Goal: Information Seeking & Learning: Learn about a topic

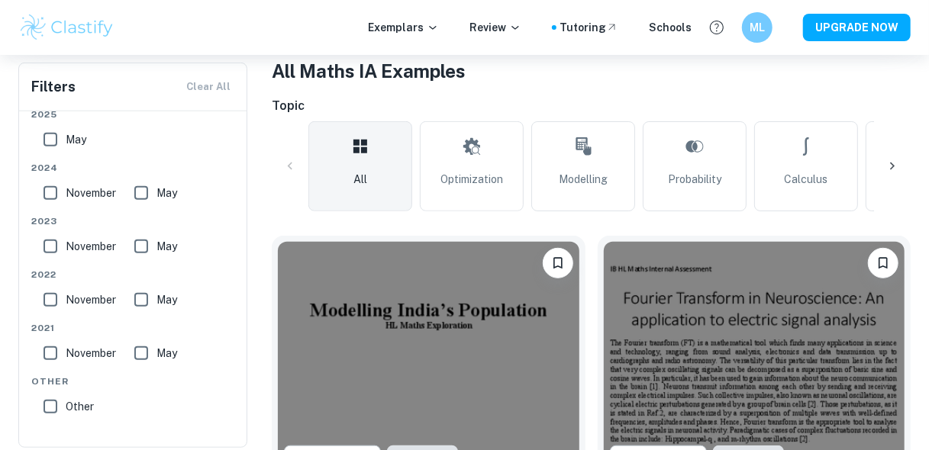
scroll to position [429, 0]
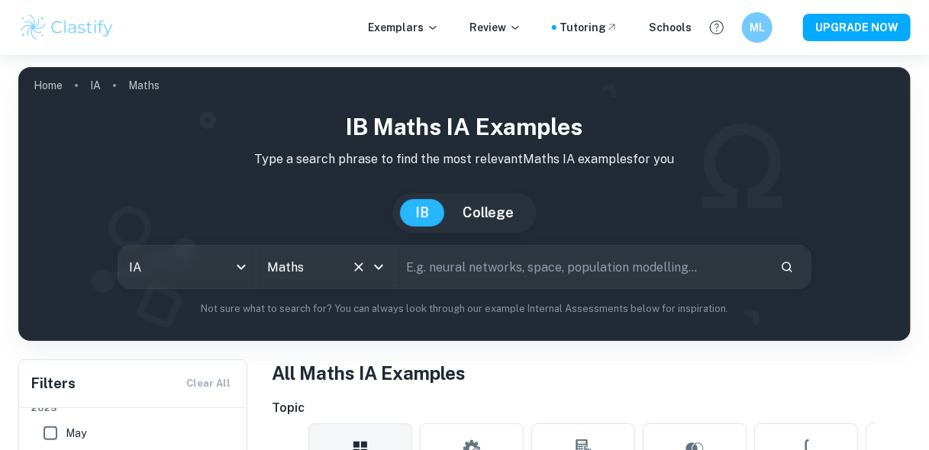
click at [381, 272] on icon "Open" at bounding box center [378, 267] width 18 height 18
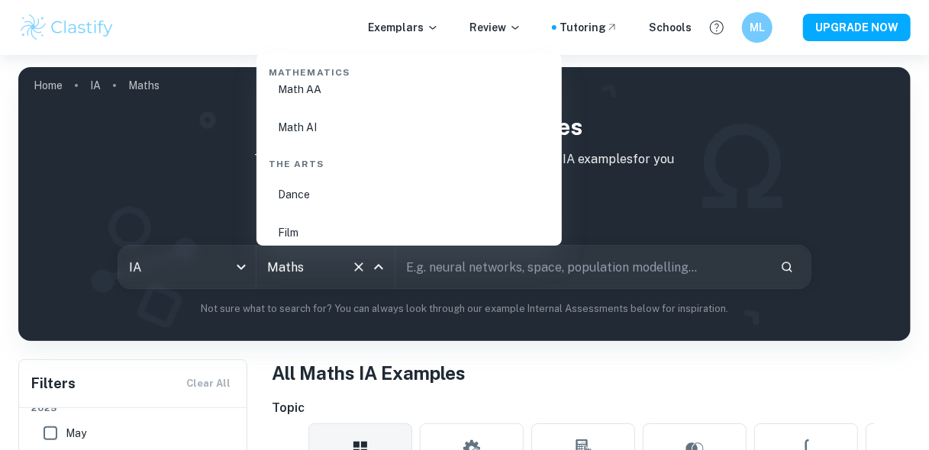
scroll to position [2673, 0]
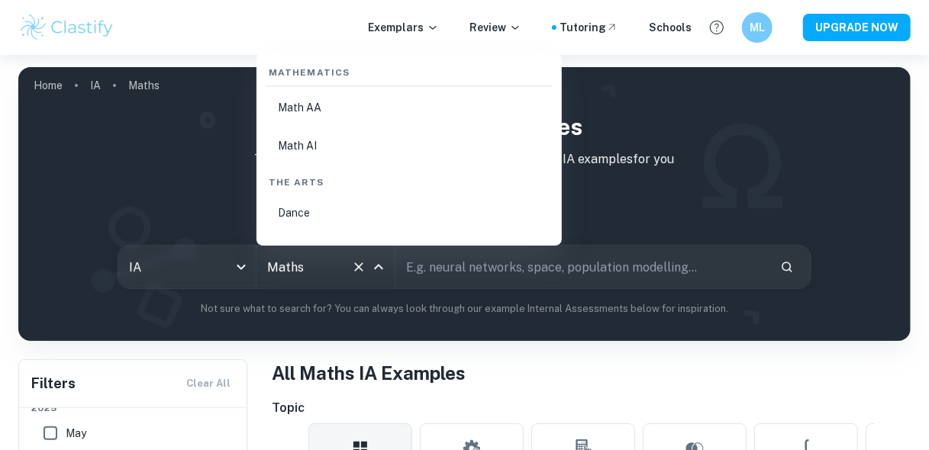
click at [340, 149] on li "Math AI" at bounding box center [408, 145] width 293 height 35
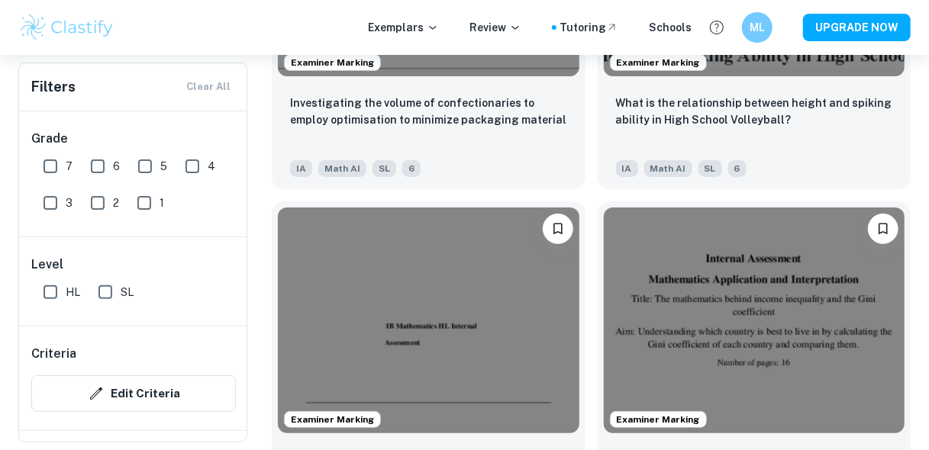
click at [49, 163] on input "7" at bounding box center [50, 166] width 31 height 31
checkbox input "true"
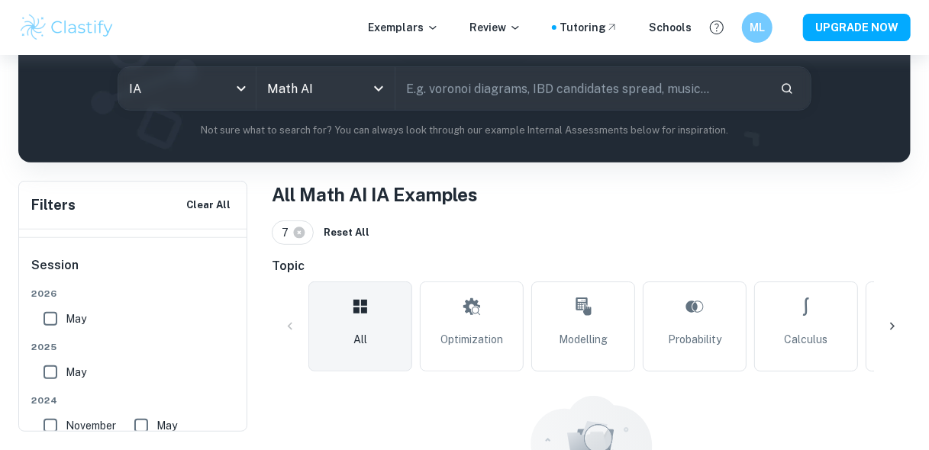
scroll to position [168, 0]
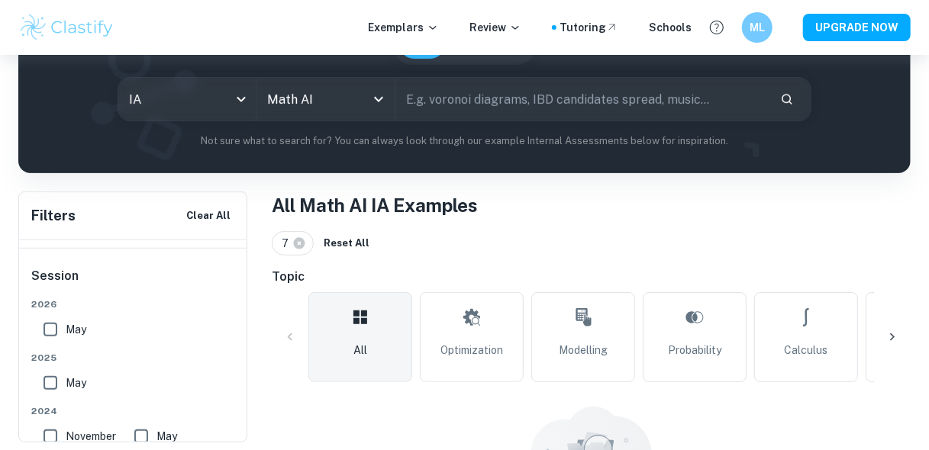
click at [305, 240] on div "7" at bounding box center [293, 243] width 42 height 24
click at [302, 241] on icon at bounding box center [299, 243] width 11 height 11
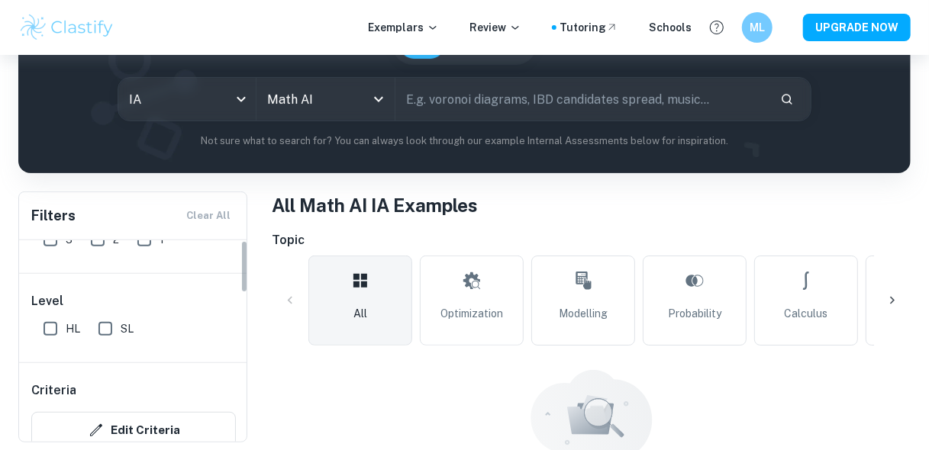
scroll to position [0, 0]
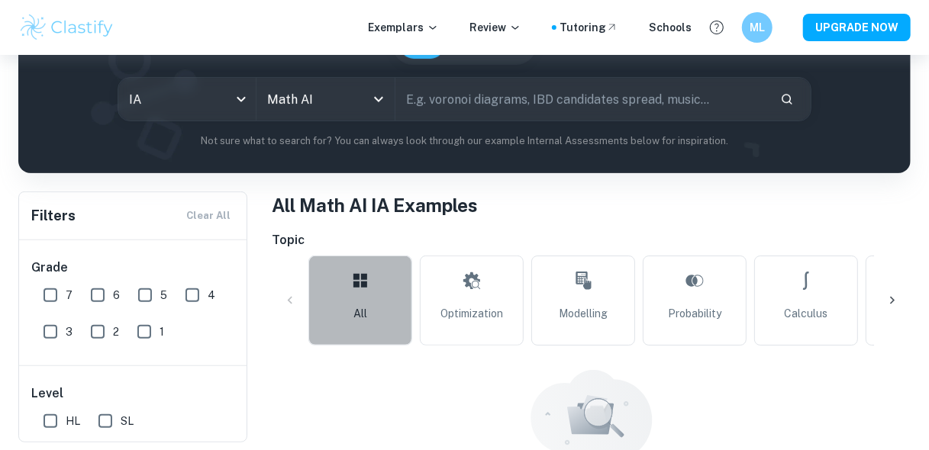
click at [367, 301] on link "All" at bounding box center [360, 301] width 104 height 90
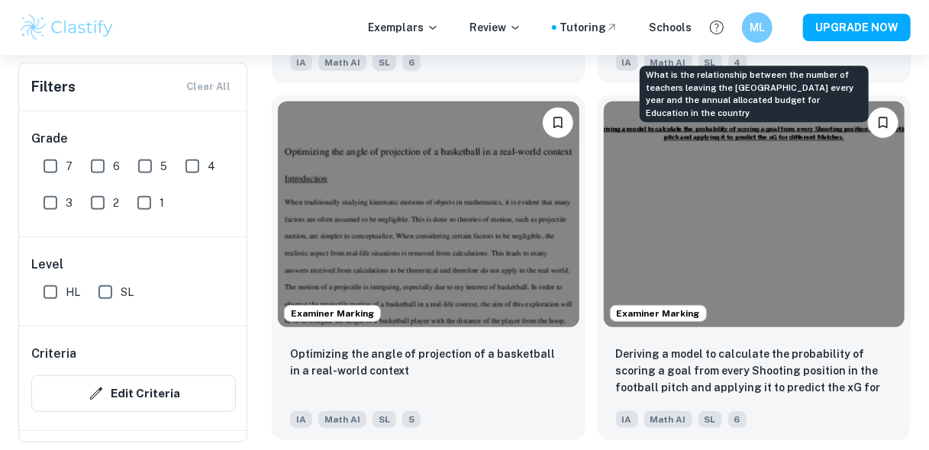
scroll to position [8654, 0]
